Goal: Navigation & Orientation: Understand site structure

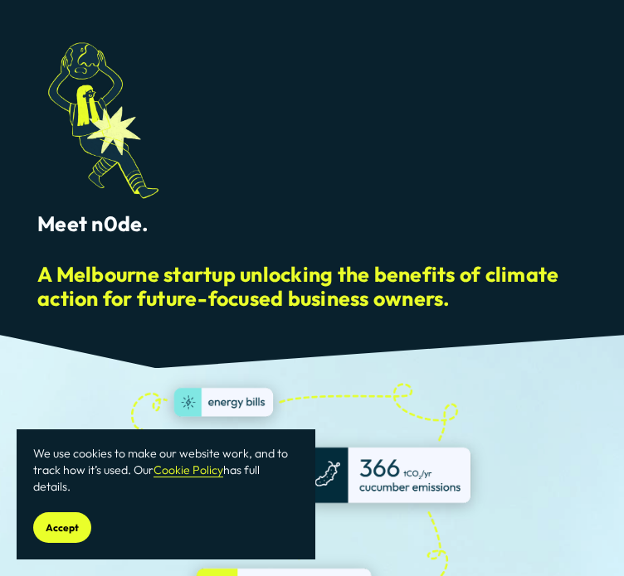
scroll to position [100, 0]
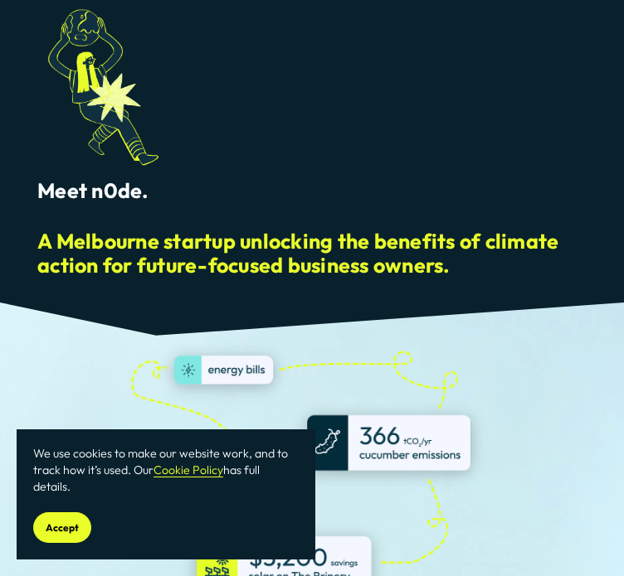
click at [66, 518] on button "Accept" at bounding box center [62, 527] width 58 height 31
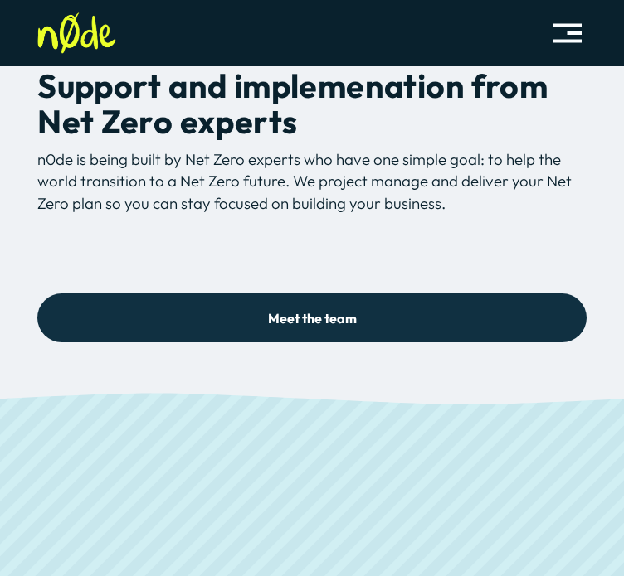
scroll to position [5492, 0]
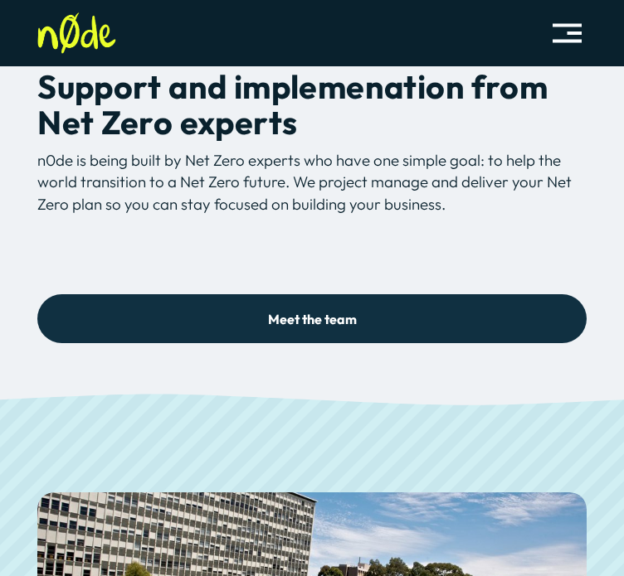
click at [428, 319] on link "Meet the team" at bounding box center [311, 318] width 549 height 49
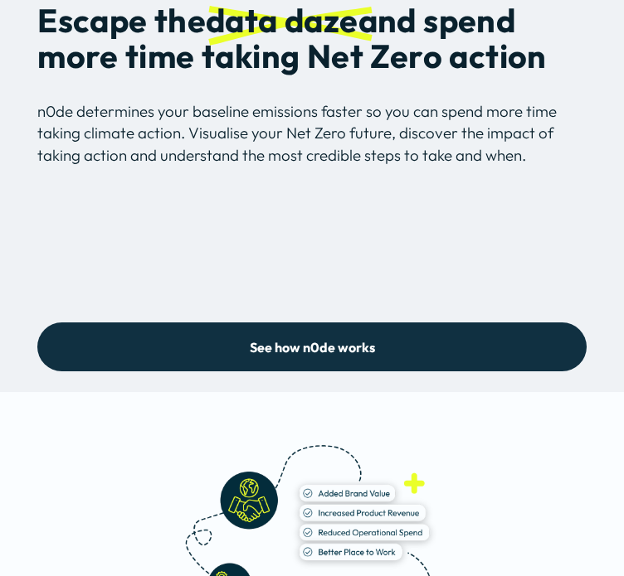
scroll to position [4114, 0]
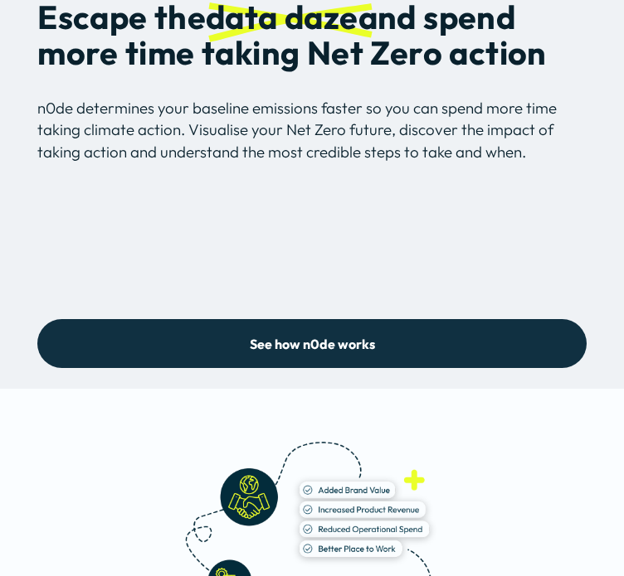
click at [346, 367] on link "See how n0de works" at bounding box center [311, 343] width 549 height 49
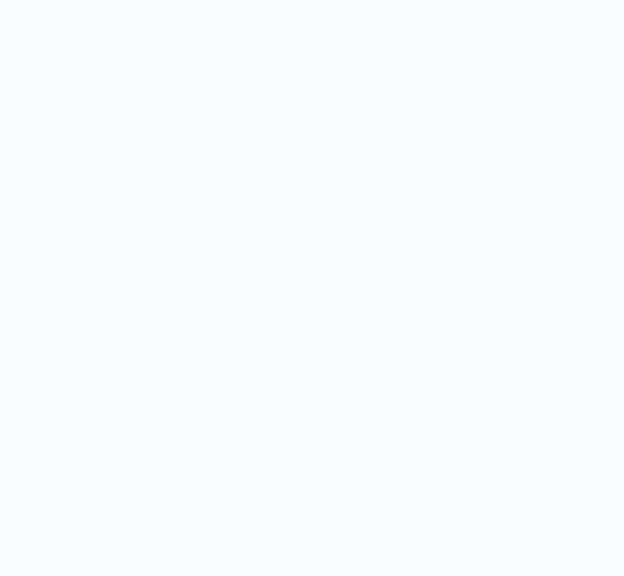
scroll to position [3625, 0]
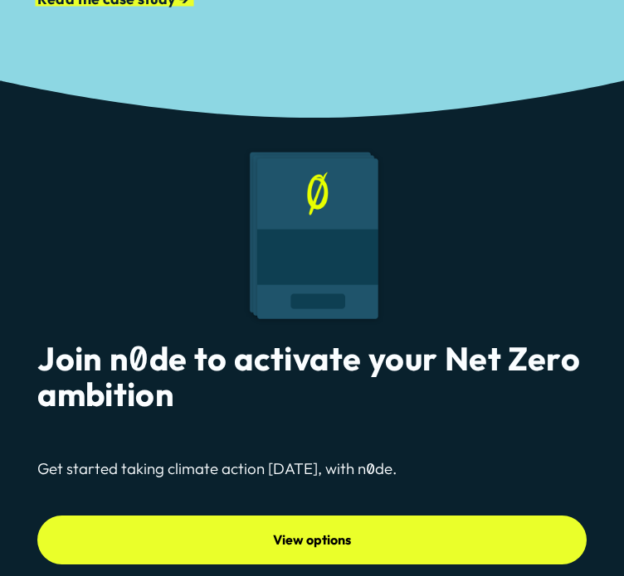
scroll to position [6092, 0]
